Goal: Task Accomplishment & Management: Use online tool/utility

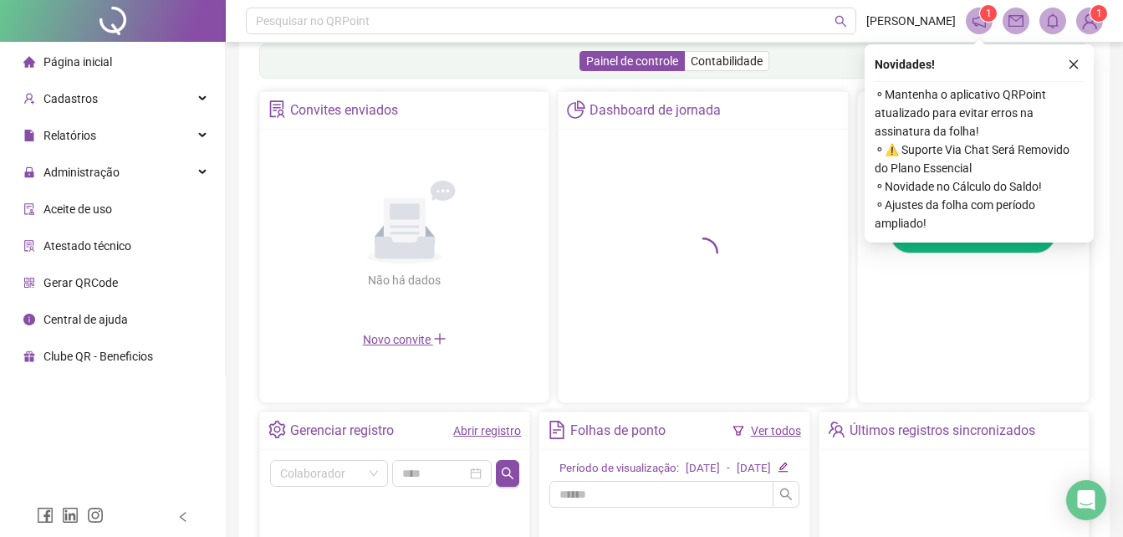
scroll to position [525, 0]
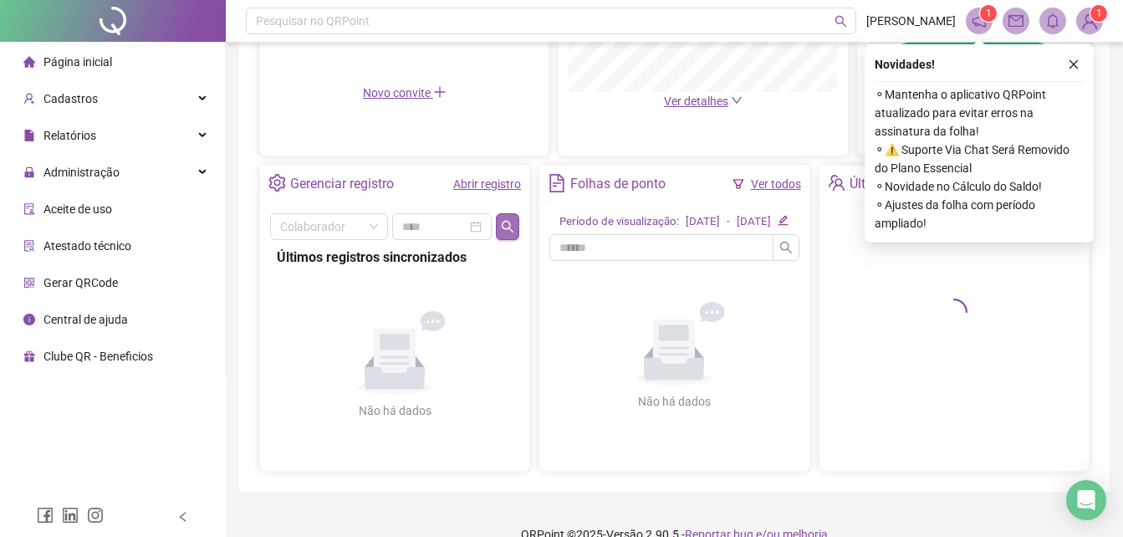
click at [508, 230] on icon "search" at bounding box center [507, 226] width 13 height 13
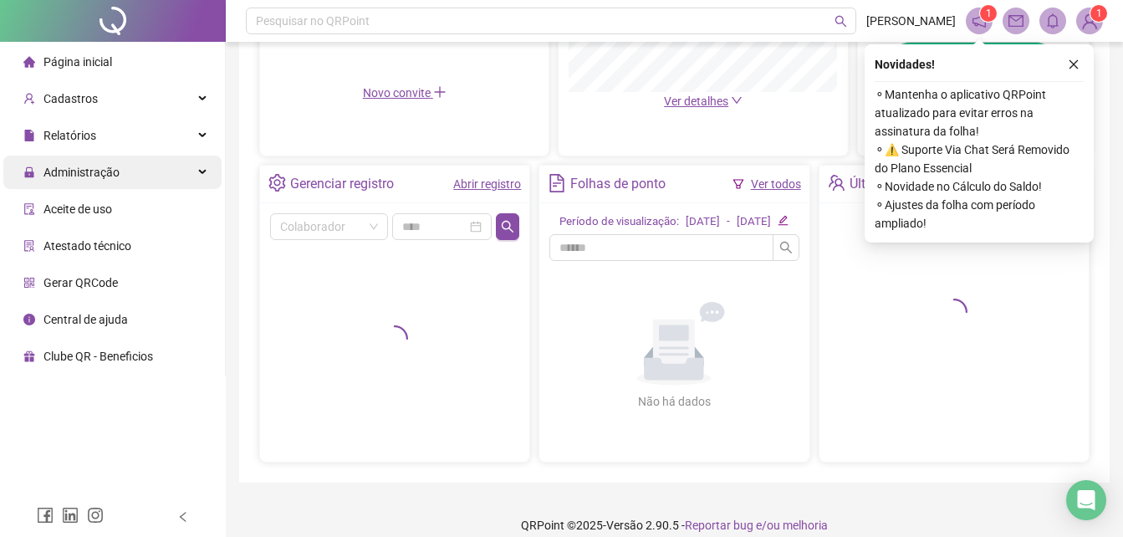
click at [140, 176] on div "Administração" at bounding box center [112, 172] width 218 height 33
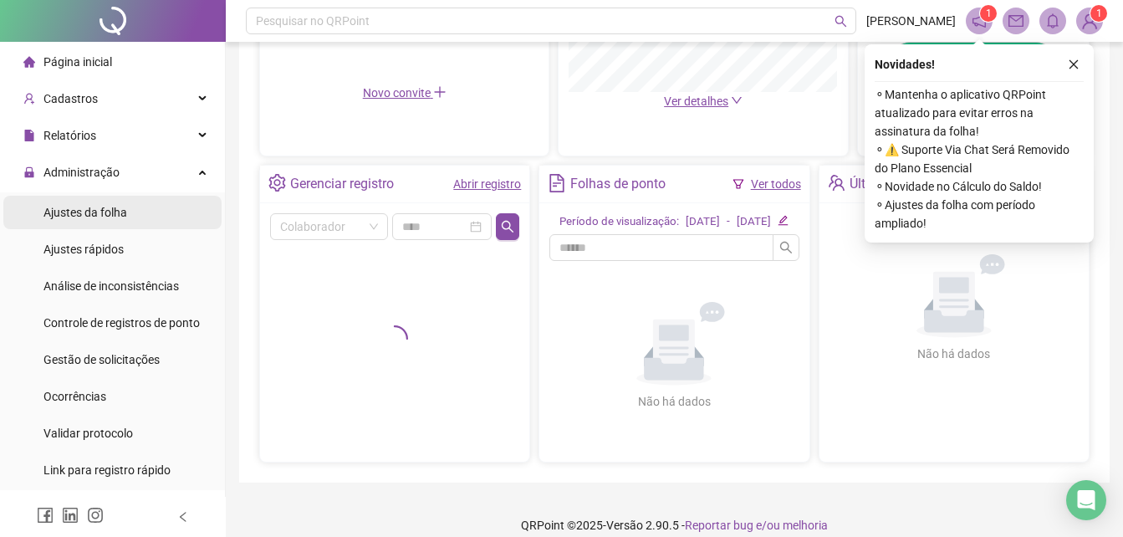
click at [143, 218] on li "Ajustes da folha" at bounding box center [112, 212] width 218 height 33
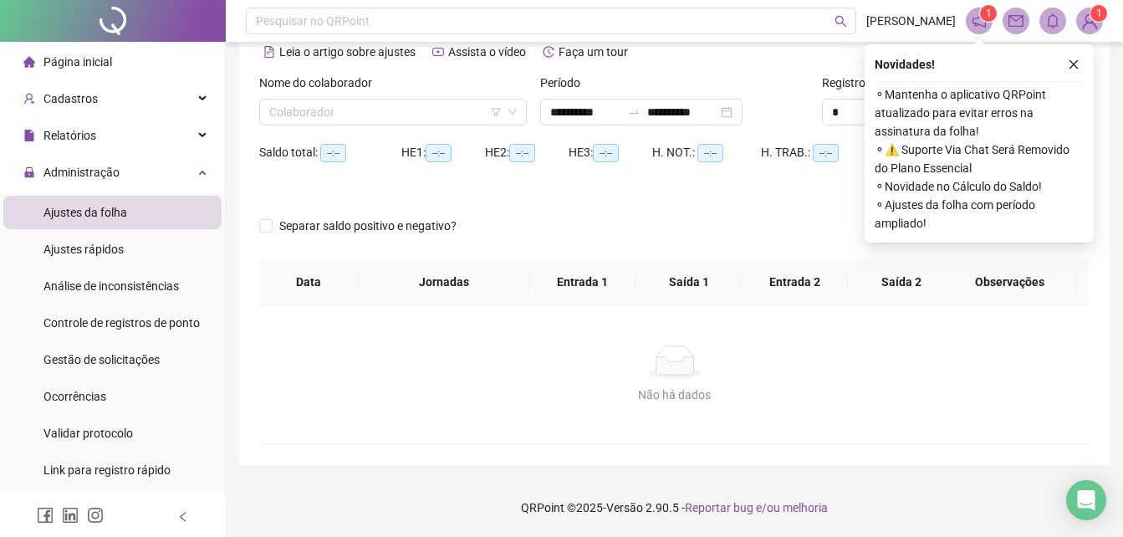
scroll to position [80, 0]
type input "**********"
click at [344, 126] on div "Nome do colaborador Colaborador" at bounding box center [393, 106] width 281 height 65
click at [346, 121] on input "search" at bounding box center [385, 112] width 232 height 25
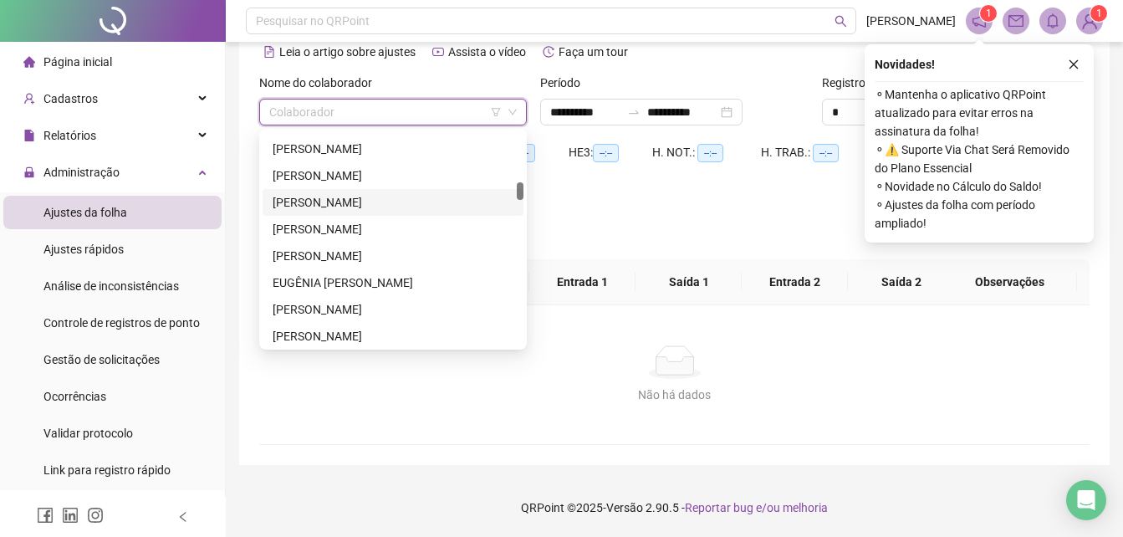
scroll to position [502, 0]
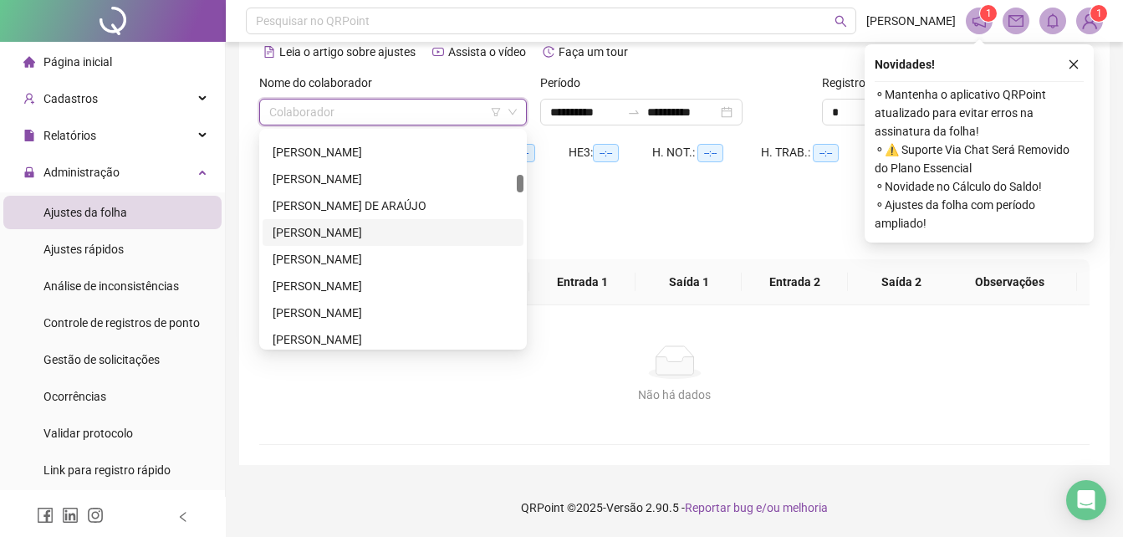
click at [361, 237] on div "[PERSON_NAME]" at bounding box center [393, 232] width 241 height 18
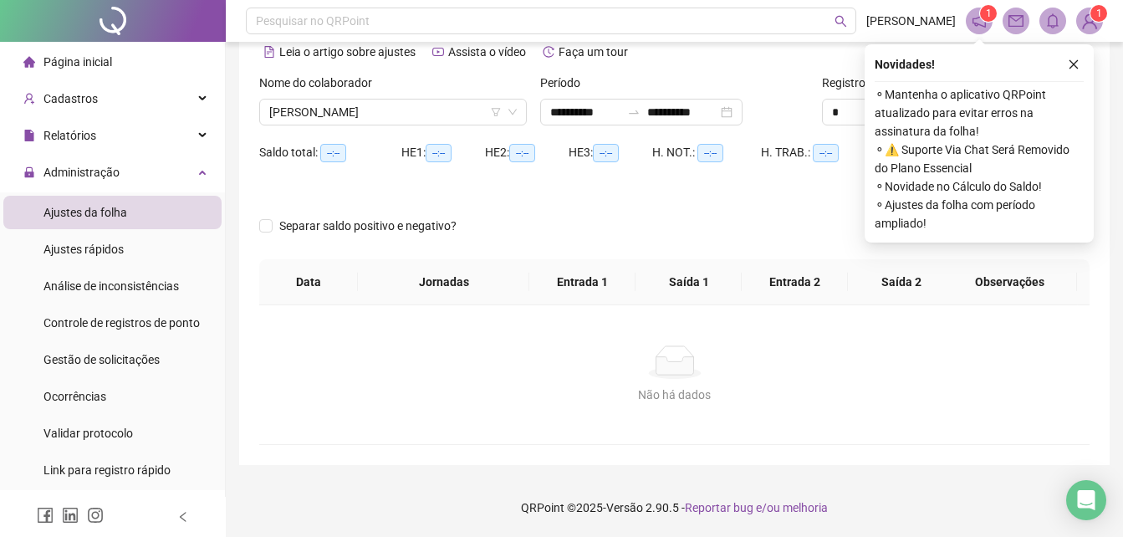
click at [1081, 53] on div "Novidades ! ⚬ Mantenha o aplicativo QRPoint atualizado para evitar erros na ass…" at bounding box center [979, 143] width 229 height 198
click at [1075, 64] on icon "close" at bounding box center [1074, 65] width 12 height 12
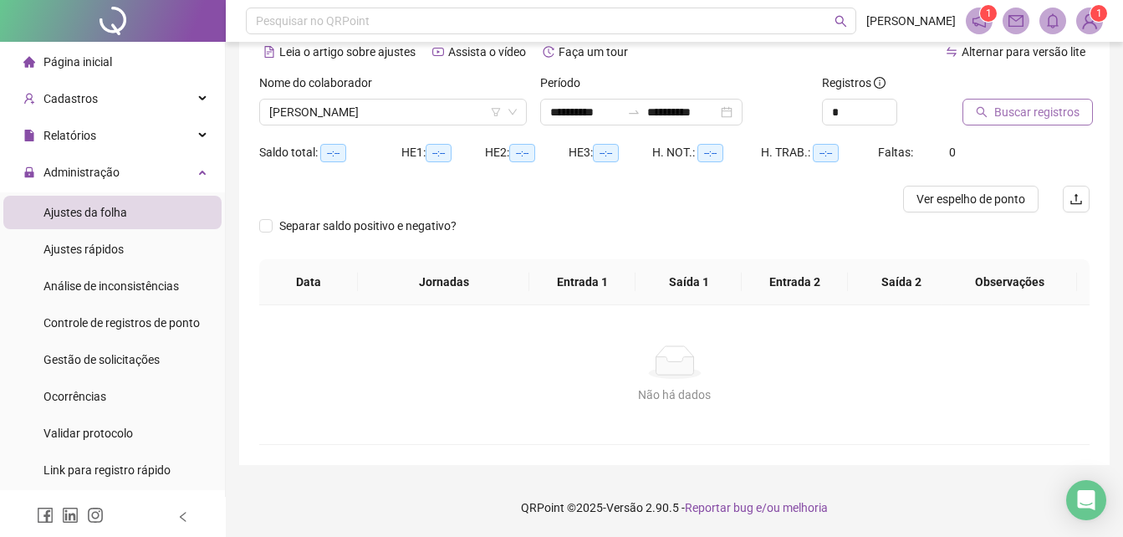
click at [1023, 105] on span "Buscar registros" at bounding box center [1036, 112] width 85 height 18
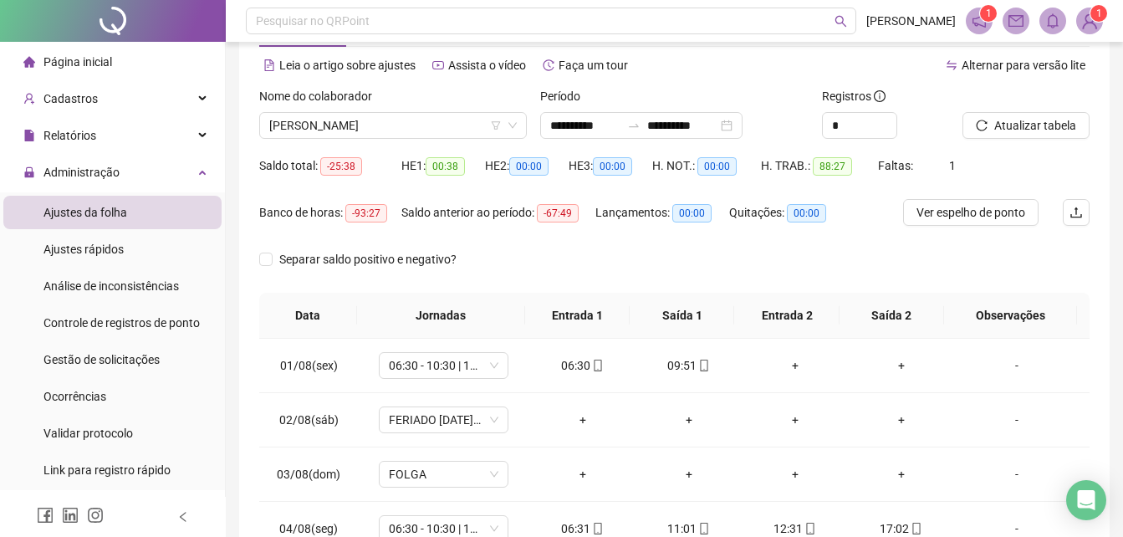
scroll to position [0, 0]
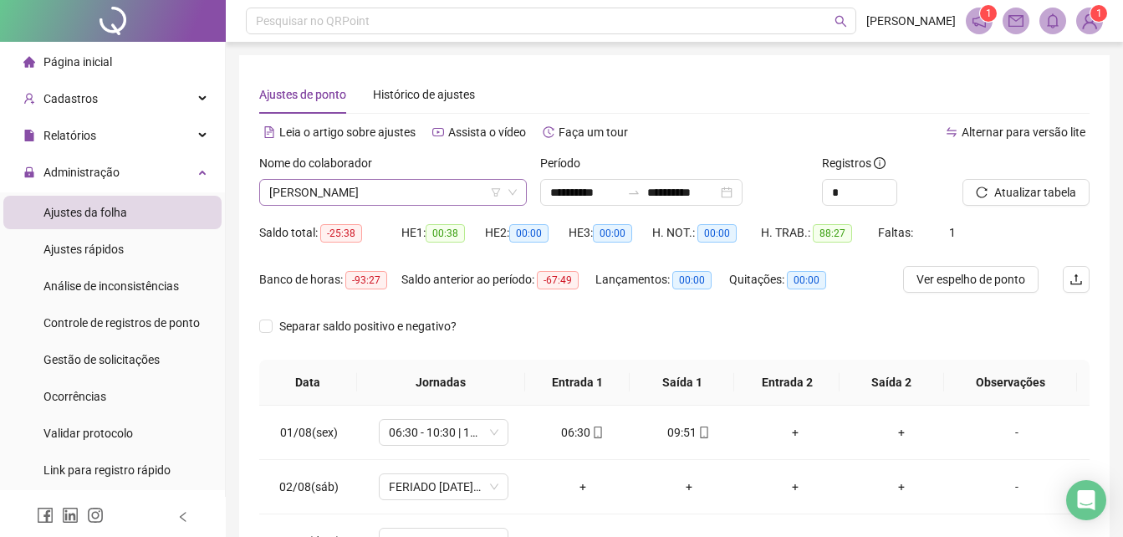
click at [478, 191] on span "[PERSON_NAME]" at bounding box center [392, 192] width 247 height 25
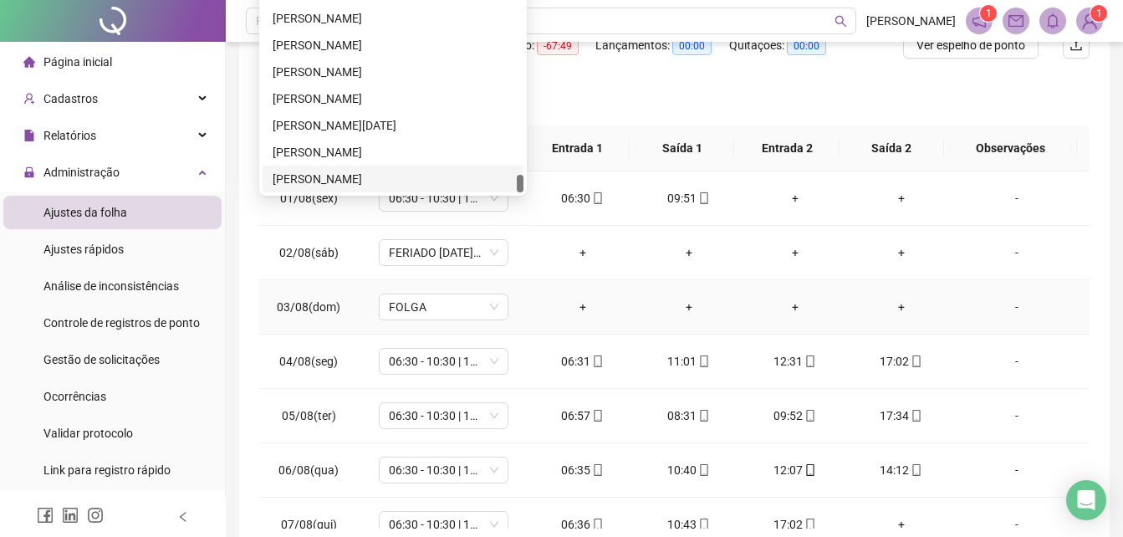
scroll to position [67, 0]
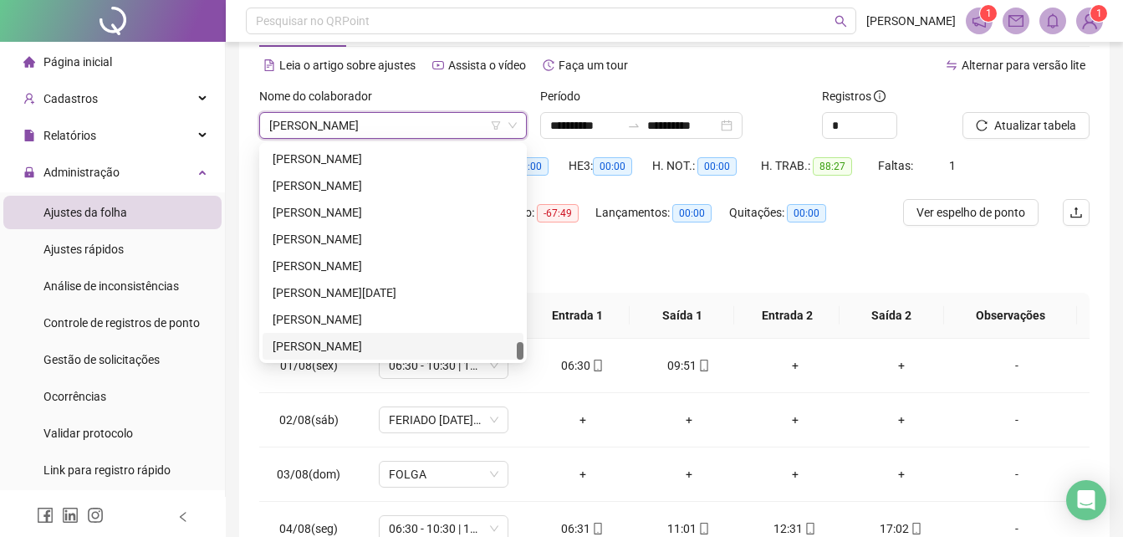
click at [600, 241] on div "Lançamentos: 00:00" at bounding box center [662, 222] width 134 height 47
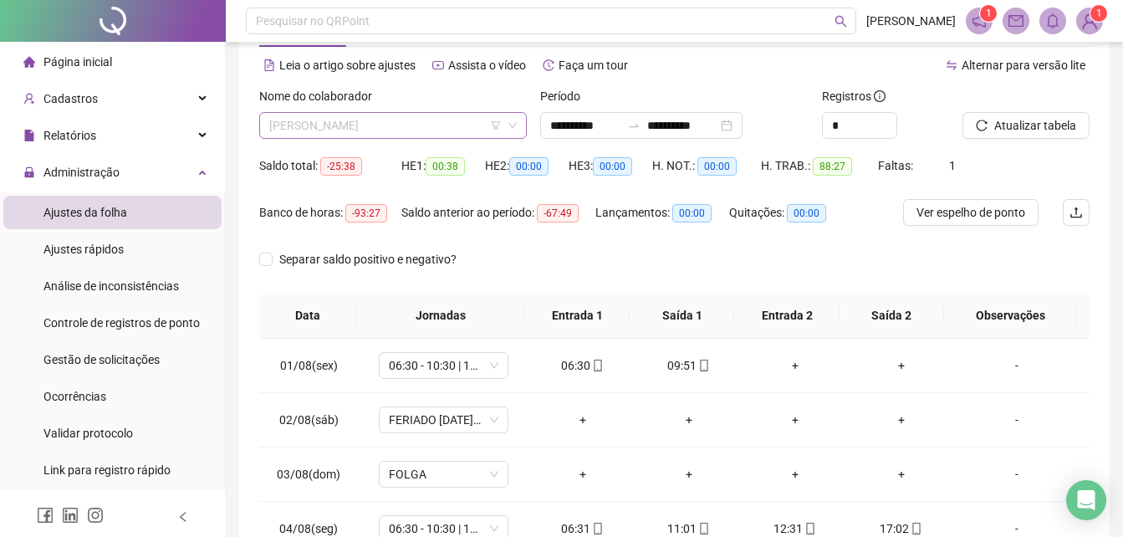
click at [477, 130] on span "[PERSON_NAME]" at bounding box center [392, 125] width 247 height 25
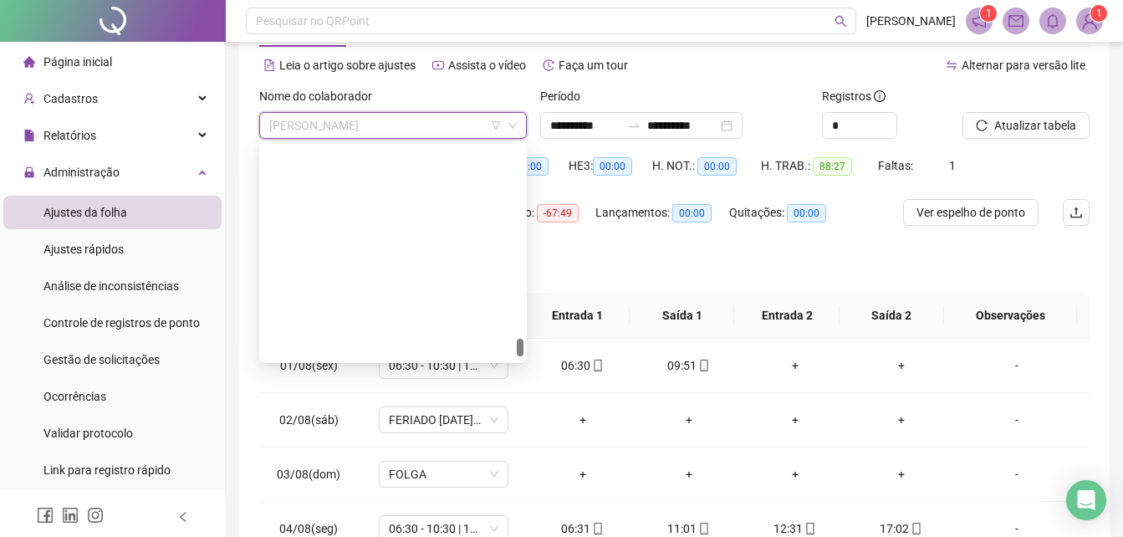
scroll to position [2261, 0]
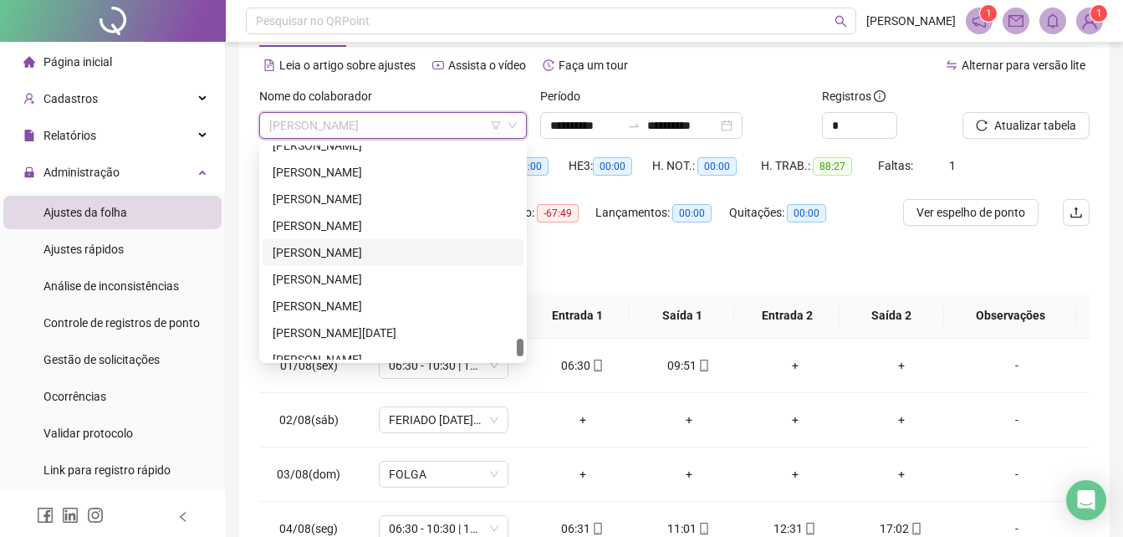
click at [747, 254] on div "Separar saldo positivo e negativo?" at bounding box center [674, 269] width 830 height 47
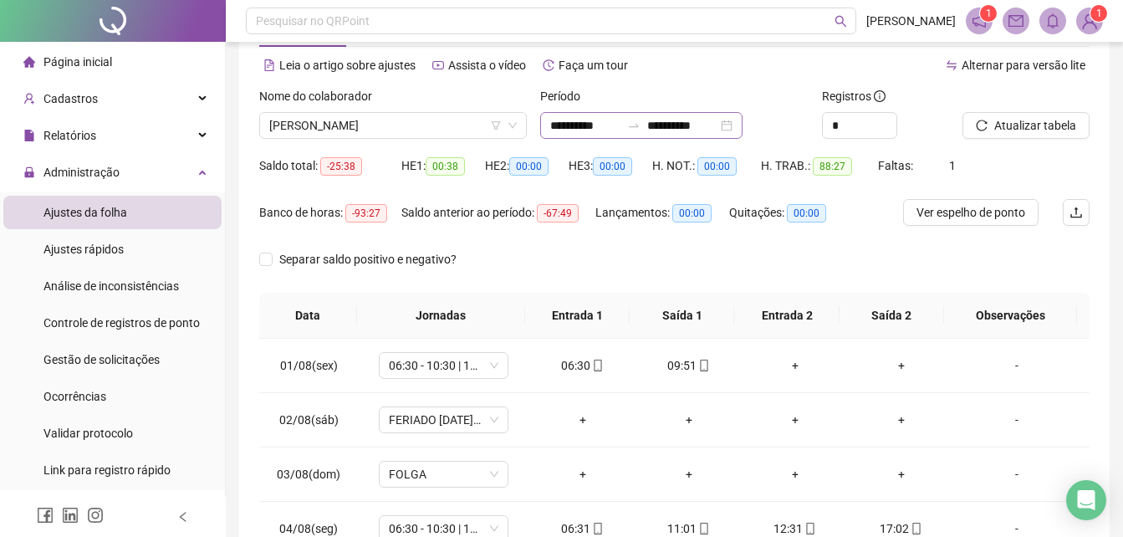
click at [640, 128] on icon "swap-right" at bounding box center [633, 125] width 13 height 13
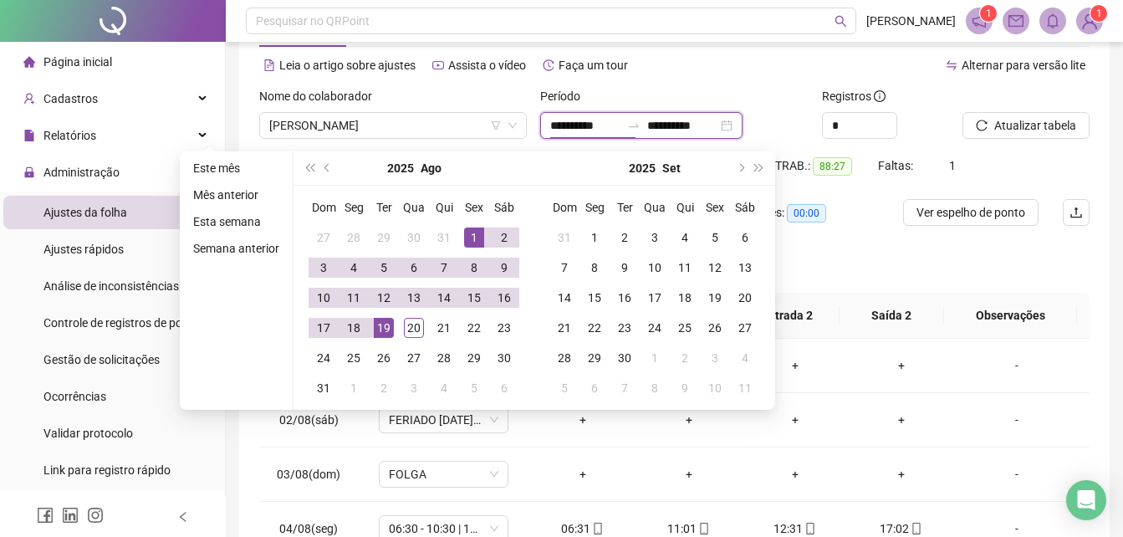
type input "**********"
click at [846, 271] on div "Separar saldo positivo e negativo?" at bounding box center [674, 269] width 830 height 47
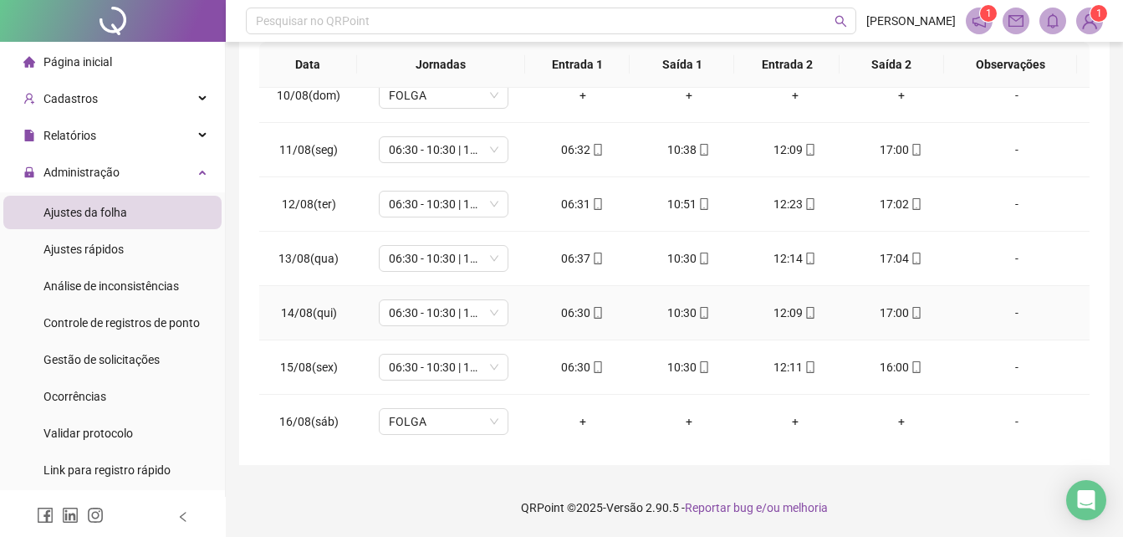
scroll to position [676, 0]
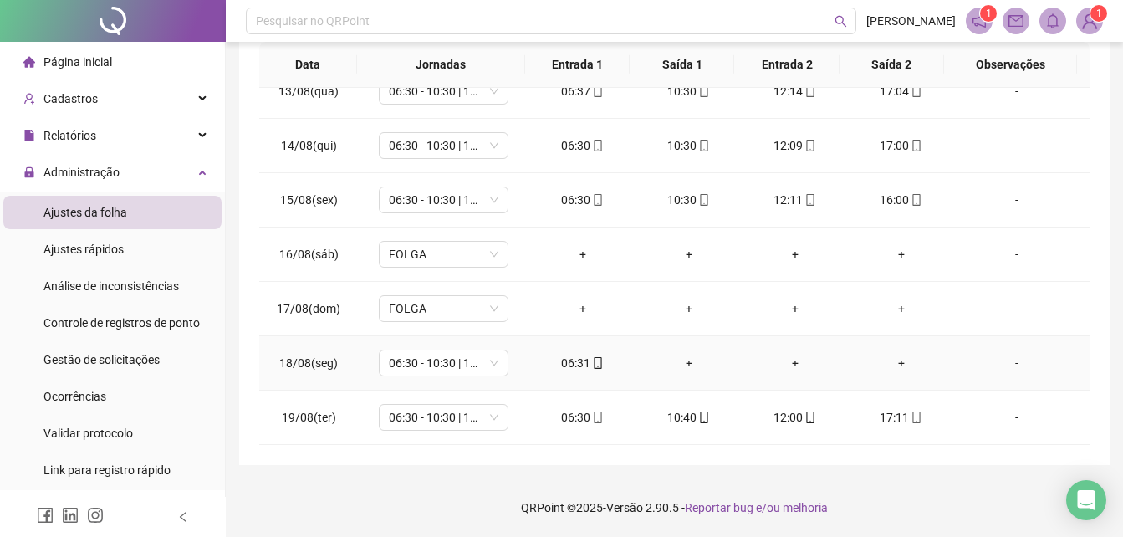
click at [681, 359] on div "+" at bounding box center [688, 363] width 79 height 18
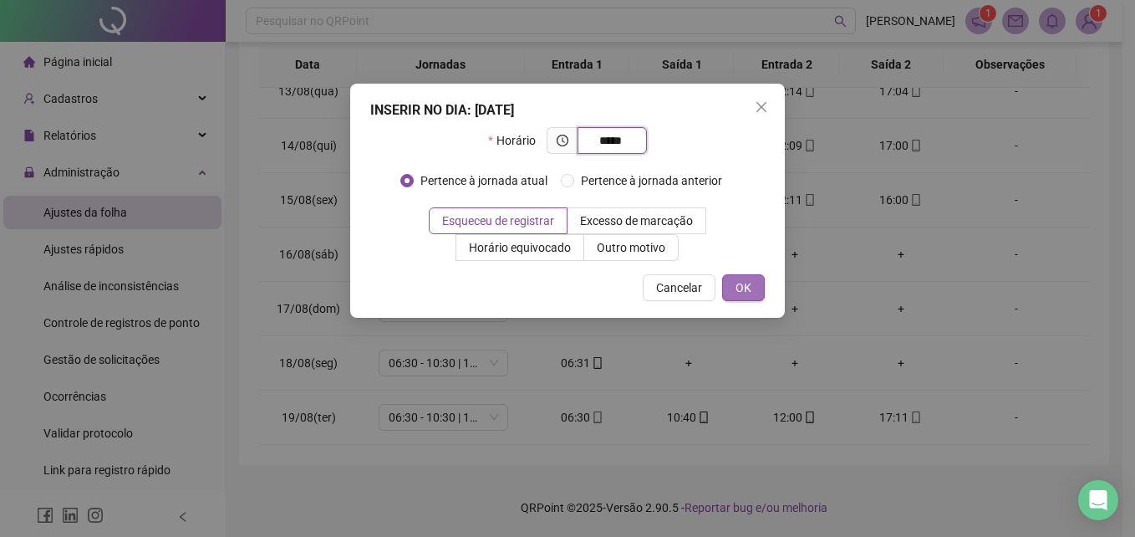
type input "*****"
click at [742, 289] on span "OK" at bounding box center [744, 287] width 16 height 18
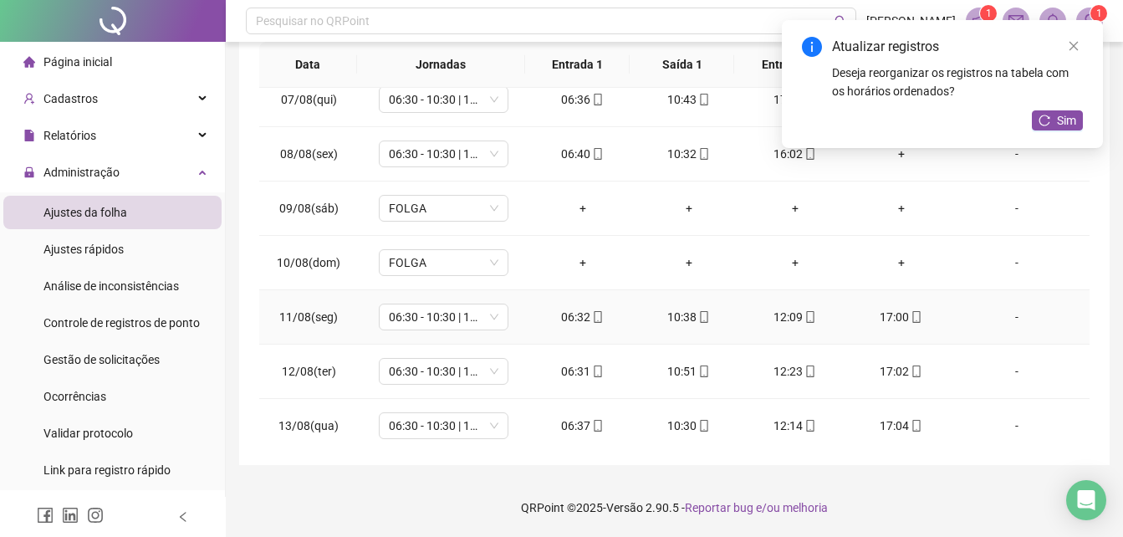
scroll to position [90, 0]
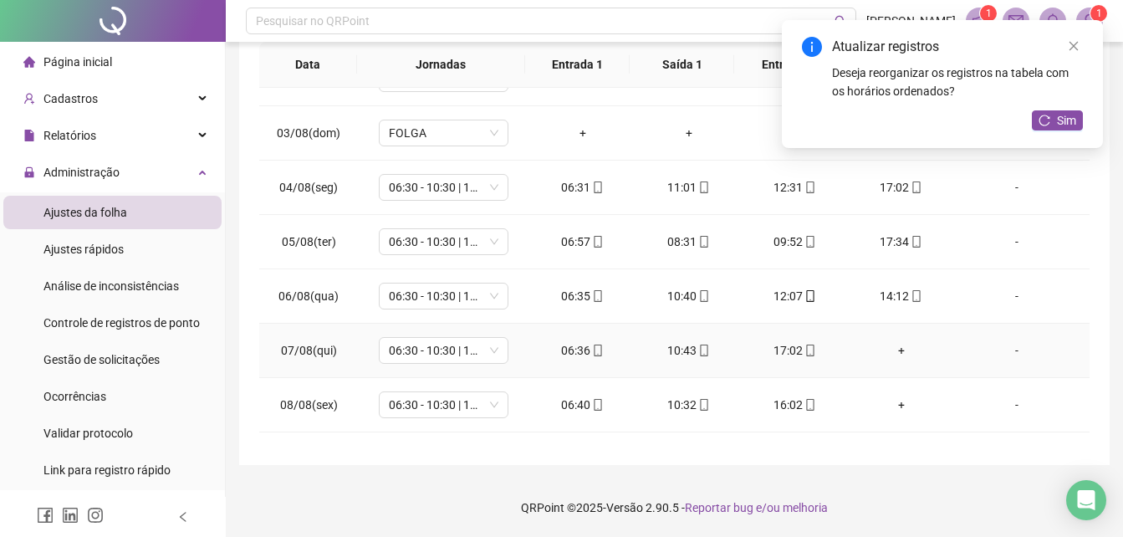
click at [888, 348] on div "+" at bounding box center [900, 350] width 79 height 18
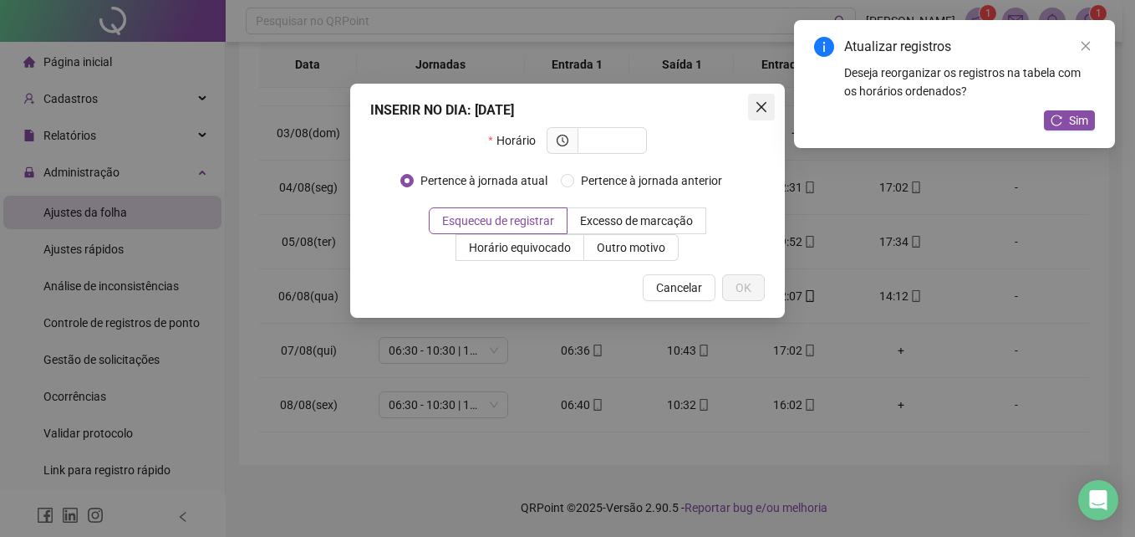
click at [753, 109] on span "Close" at bounding box center [761, 106] width 27 height 13
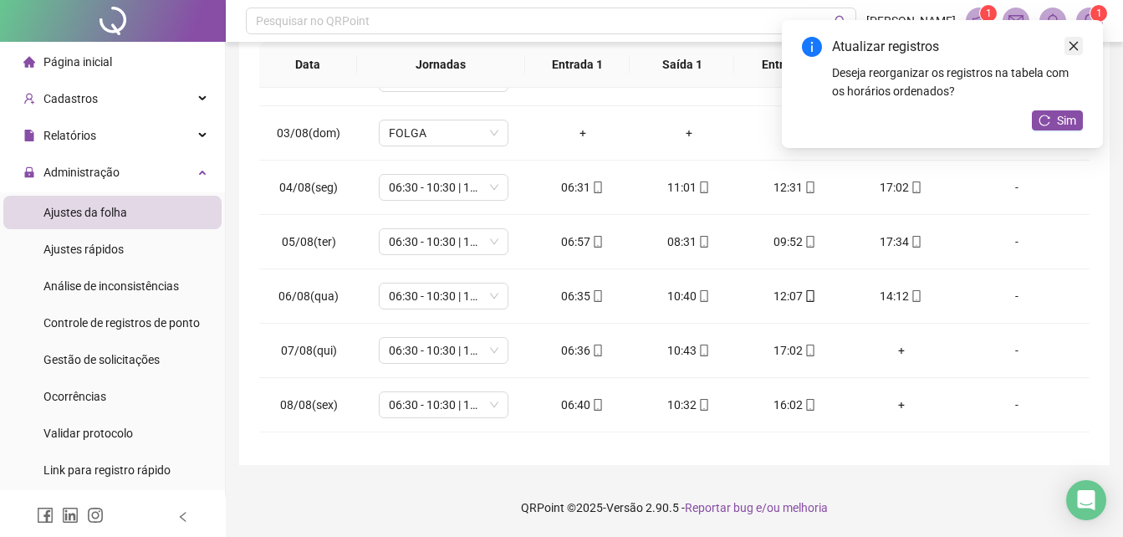
click at [1075, 43] on icon "close" at bounding box center [1074, 46] width 12 height 12
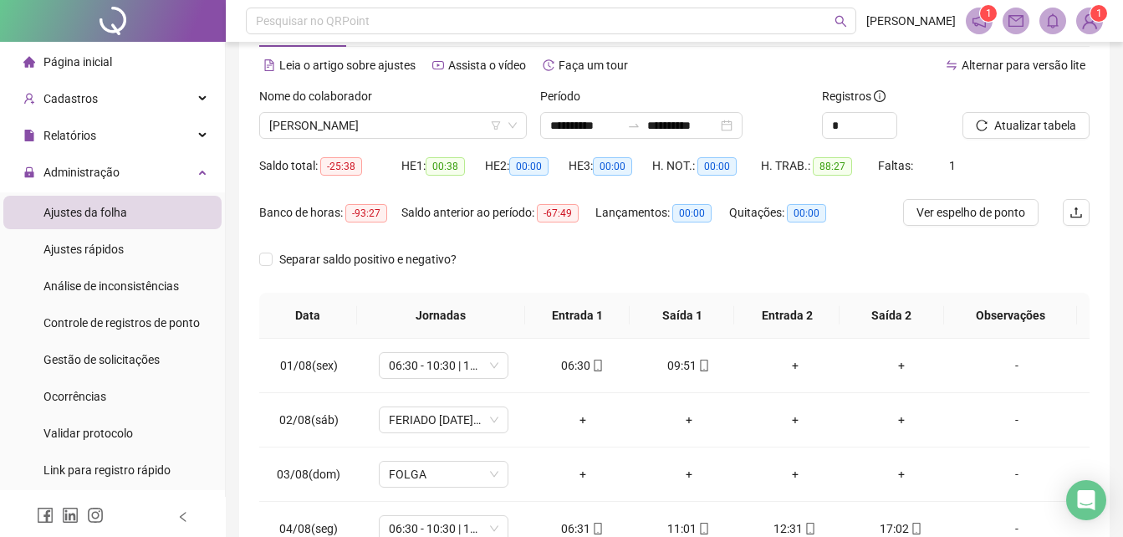
scroll to position [0, 0]
